Goal: Find specific page/section: Find specific page/section

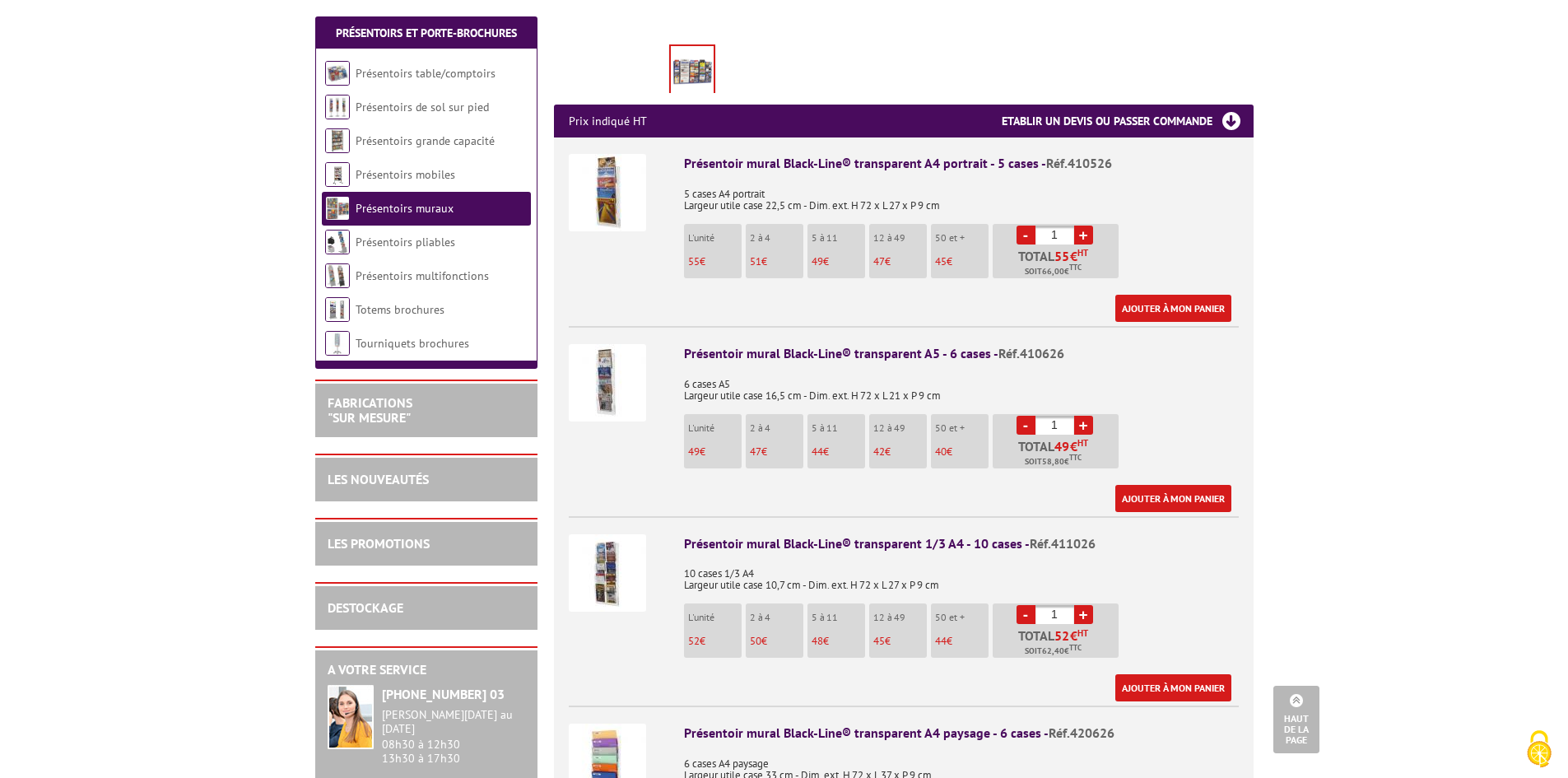
scroll to position [577, 0]
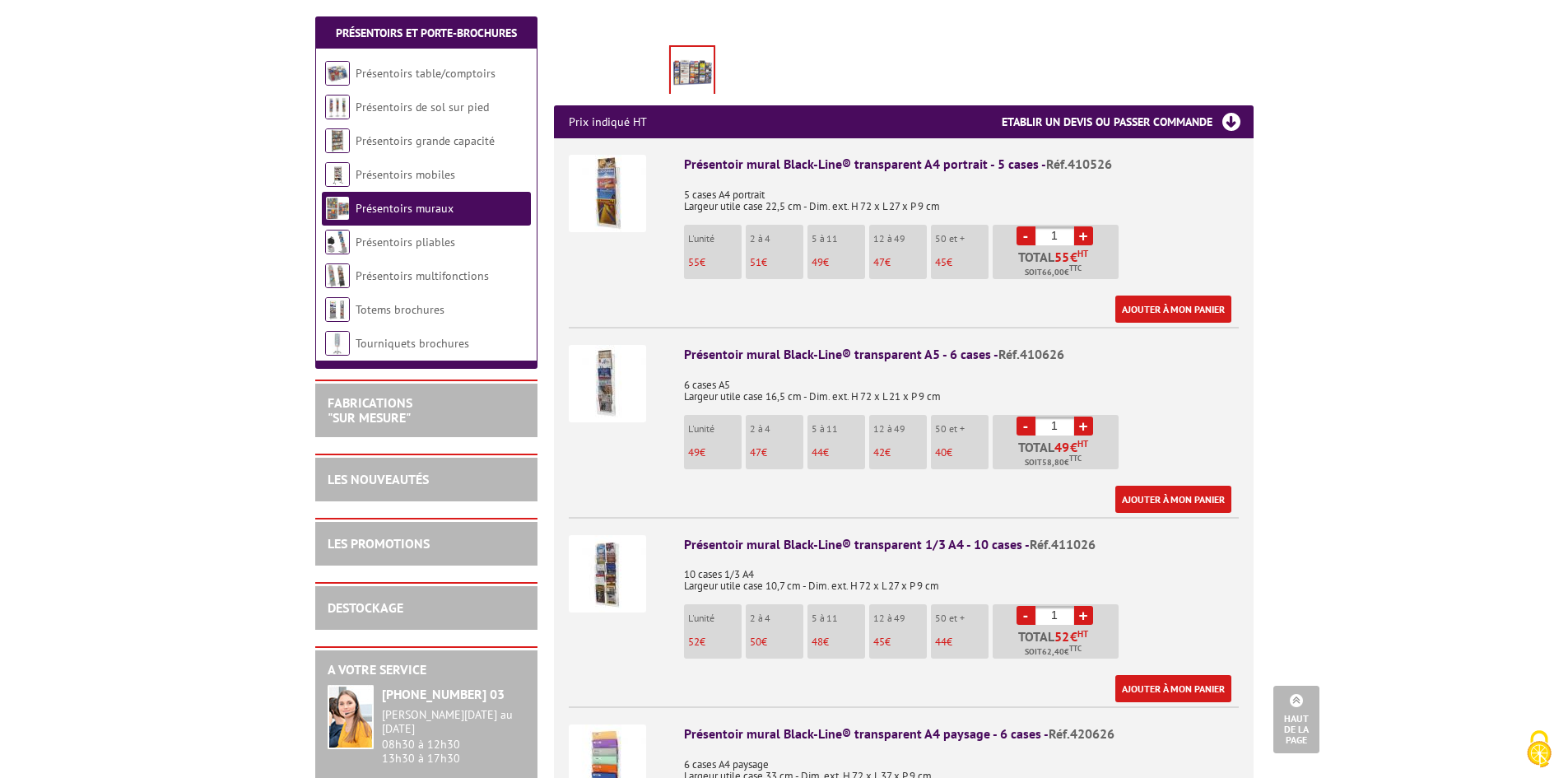
click at [1389, 375] on body "Nos équipes sont à votre service du lundi au vendredi de 8h30 à 12h30 et de 13h…" at bounding box center [784, 671] width 1568 height 2495
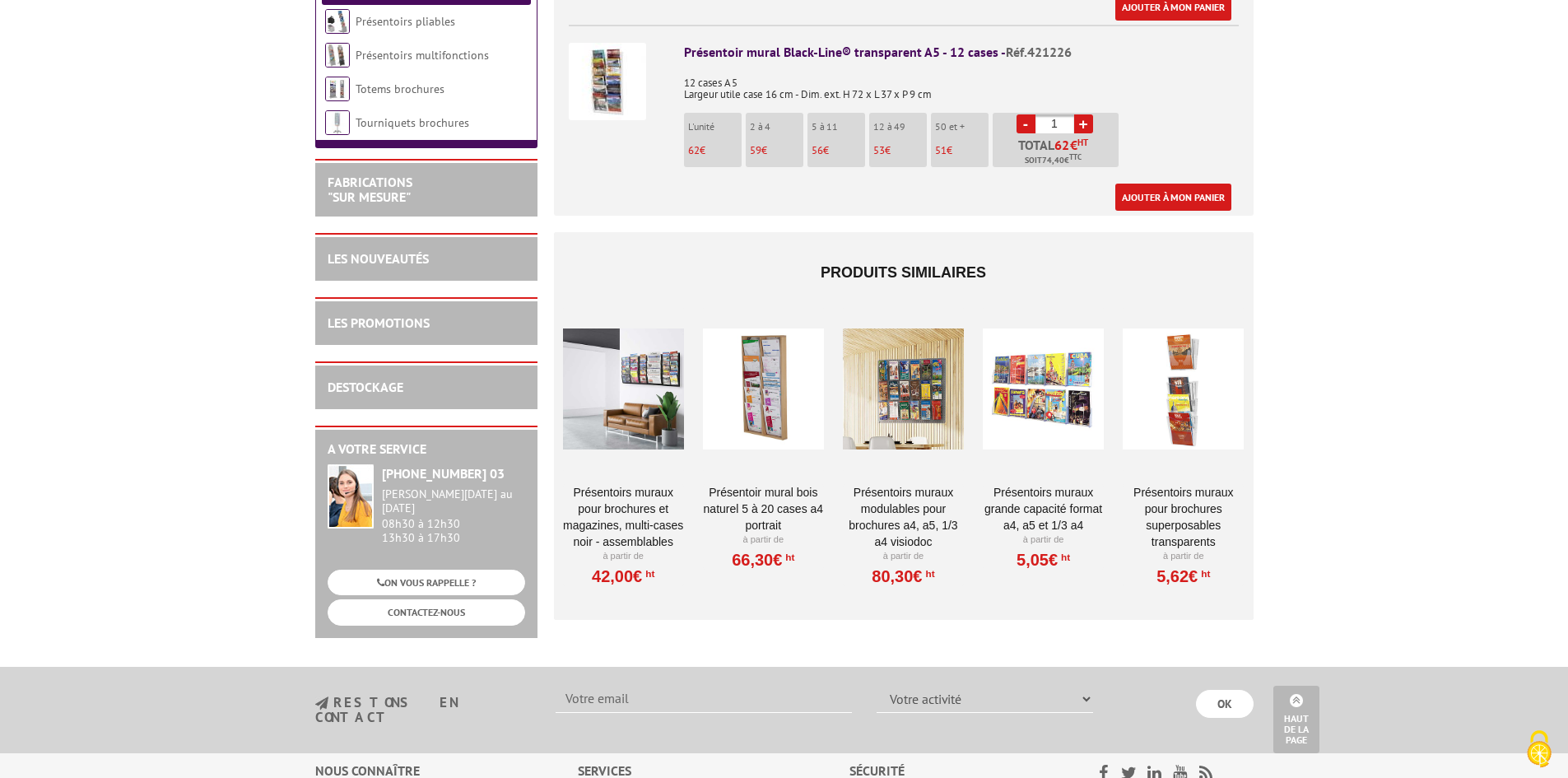
scroll to position [1482, 0]
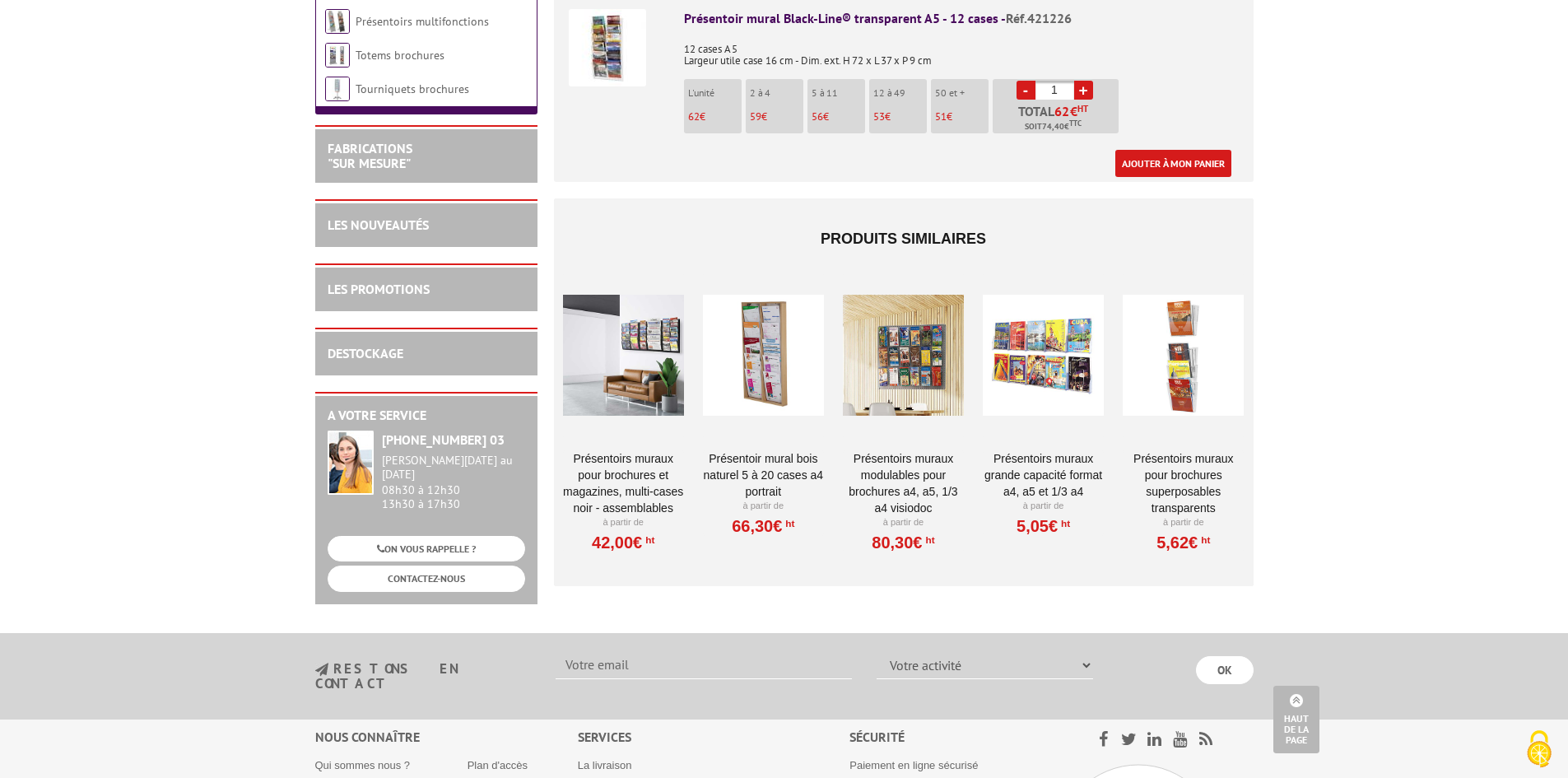
click at [613, 332] on div at bounding box center [623, 356] width 121 height 164
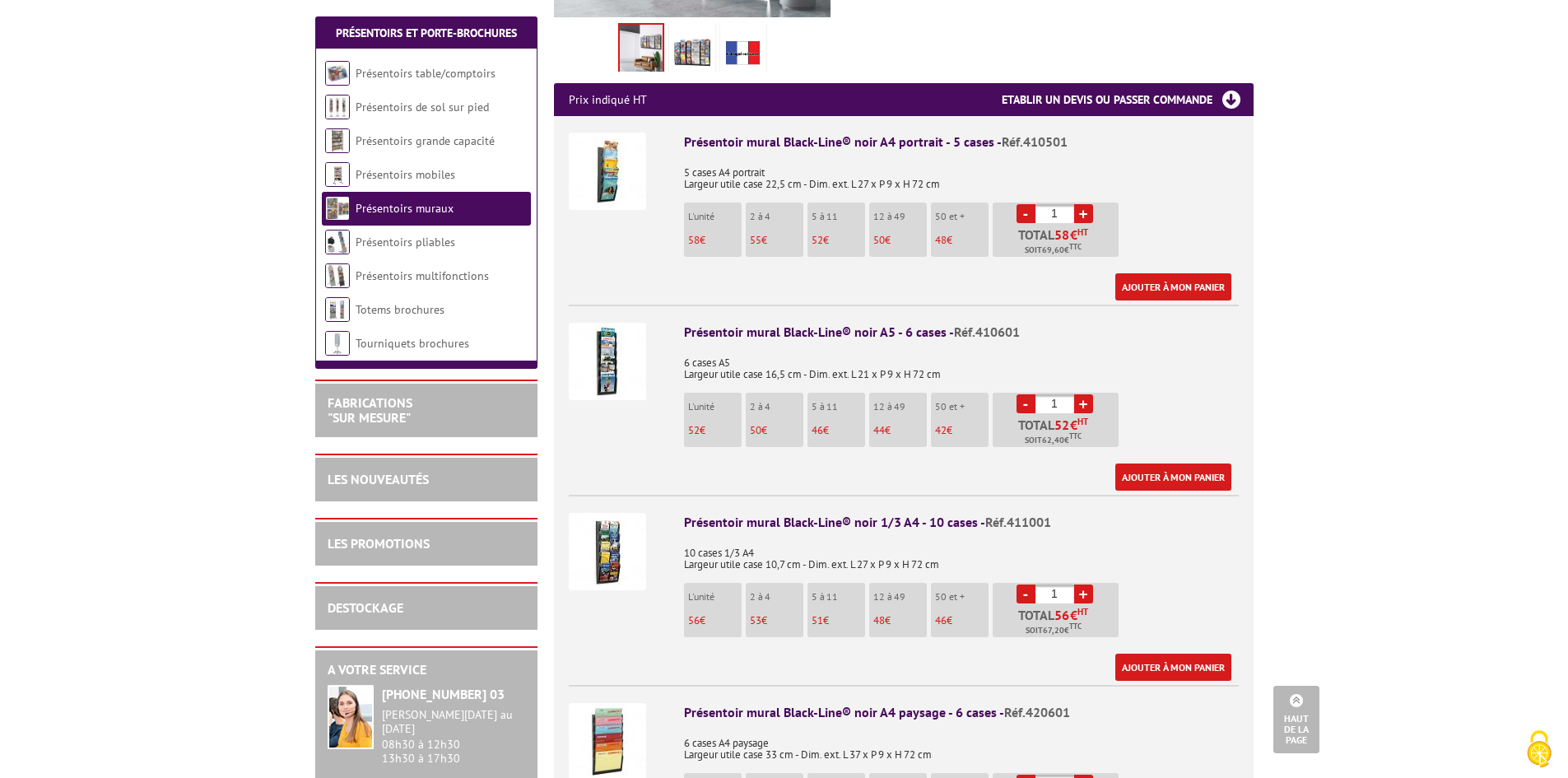
scroll to position [330, 0]
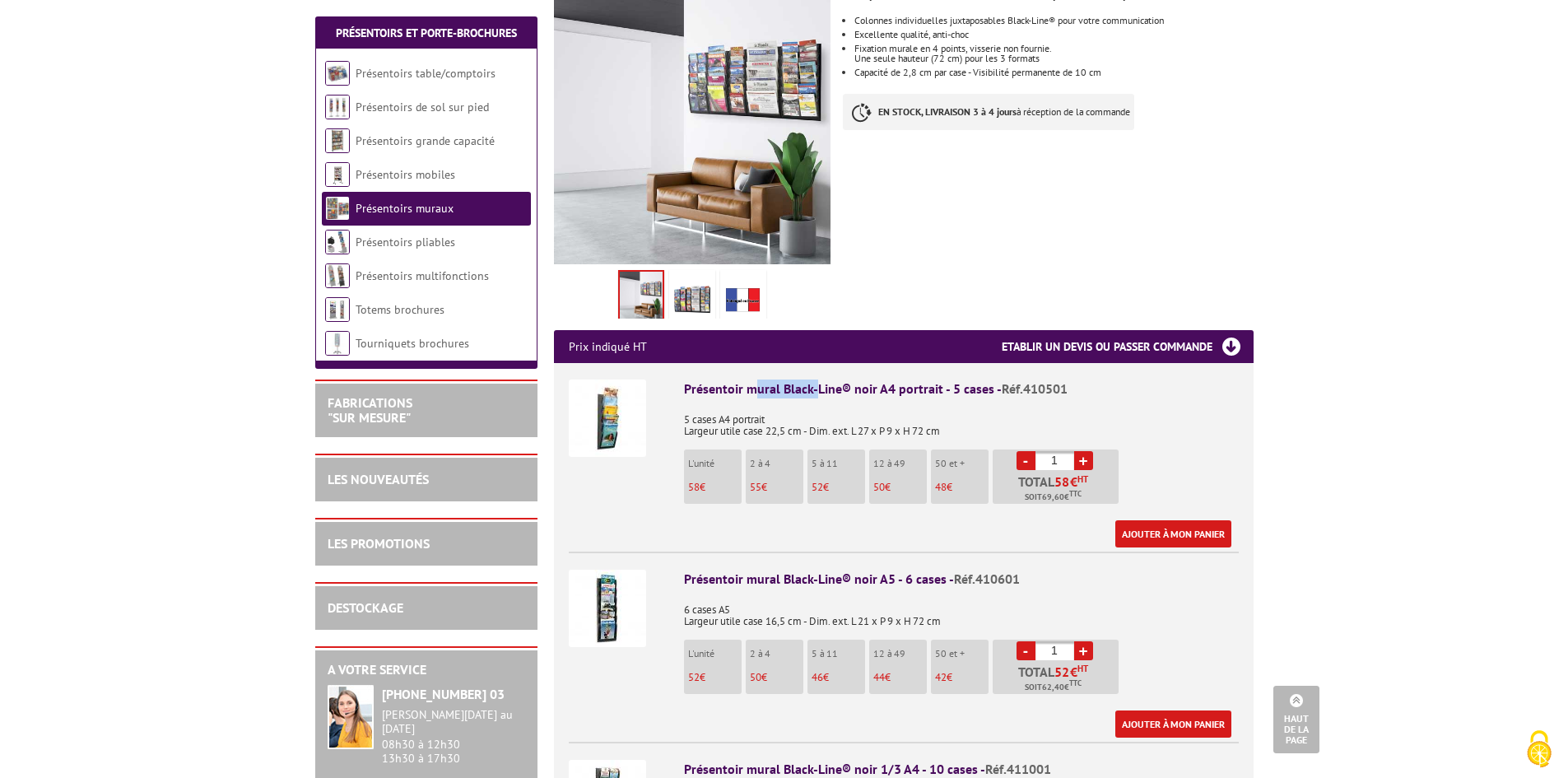
drag, startPoint x: 751, startPoint y: 365, endPoint x: 816, endPoint y: 369, distance: 65.1
click at [816, 379] on div "Présentoir mural Black-Line® noir A4 portrait - 5 cases - Réf.410501" at bounding box center [961, 389] width 555 height 19
